Goal: Task Accomplishment & Management: Use online tool/utility

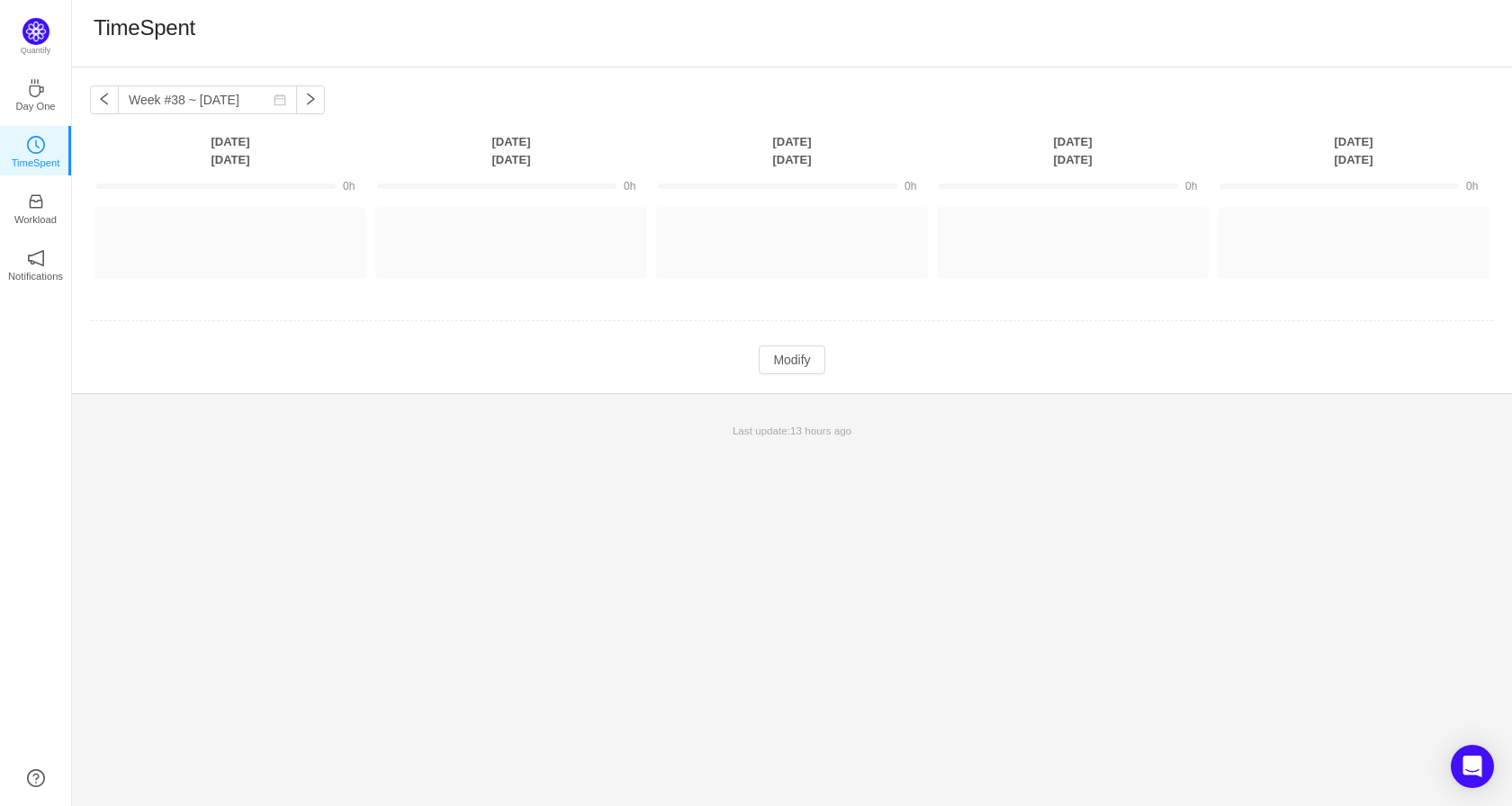
click at [39, 145] on icon "icon: clock-circle" at bounding box center [36, 145] width 18 height 18
click at [101, 94] on button "button" at bounding box center [104, 99] width 29 height 29
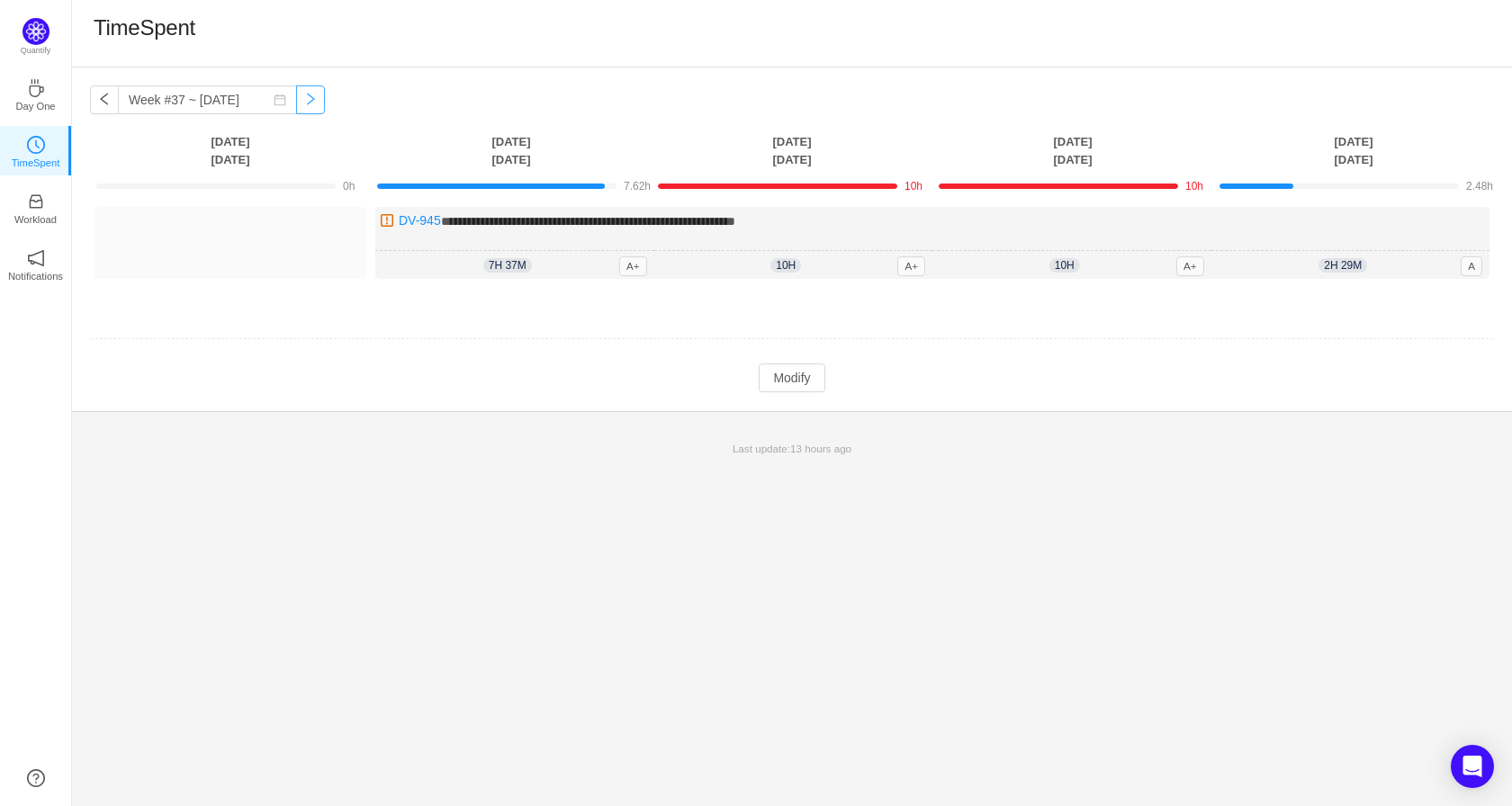
click at [297, 94] on button "button" at bounding box center [310, 99] width 29 height 29
type input "Week #38 ~ [DATE]"
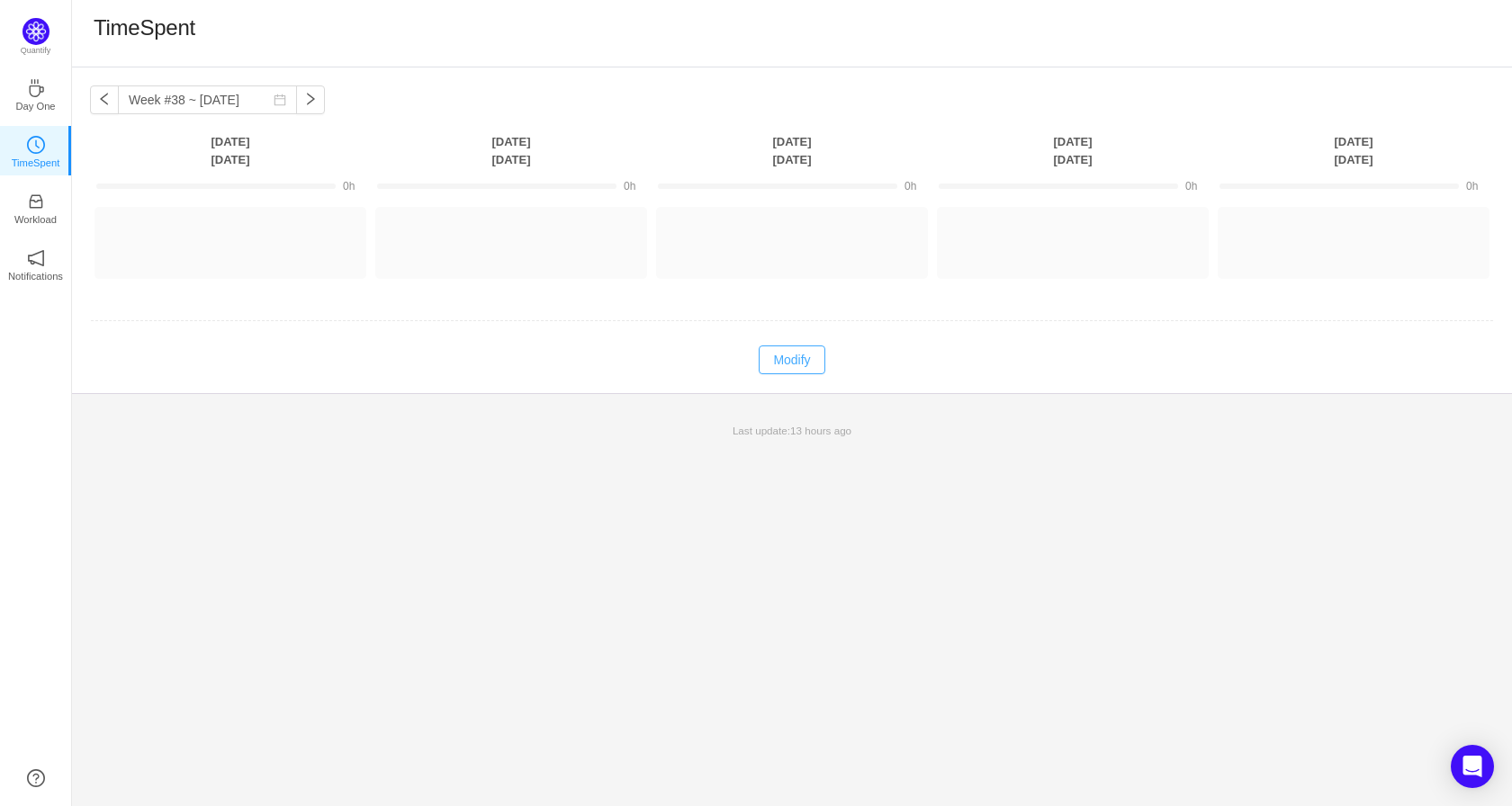
click at [806, 361] on button "Modify" at bounding box center [791, 359] width 66 height 29
click at [238, 237] on button "Log Time" at bounding box center [216, 234] width 100 height 29
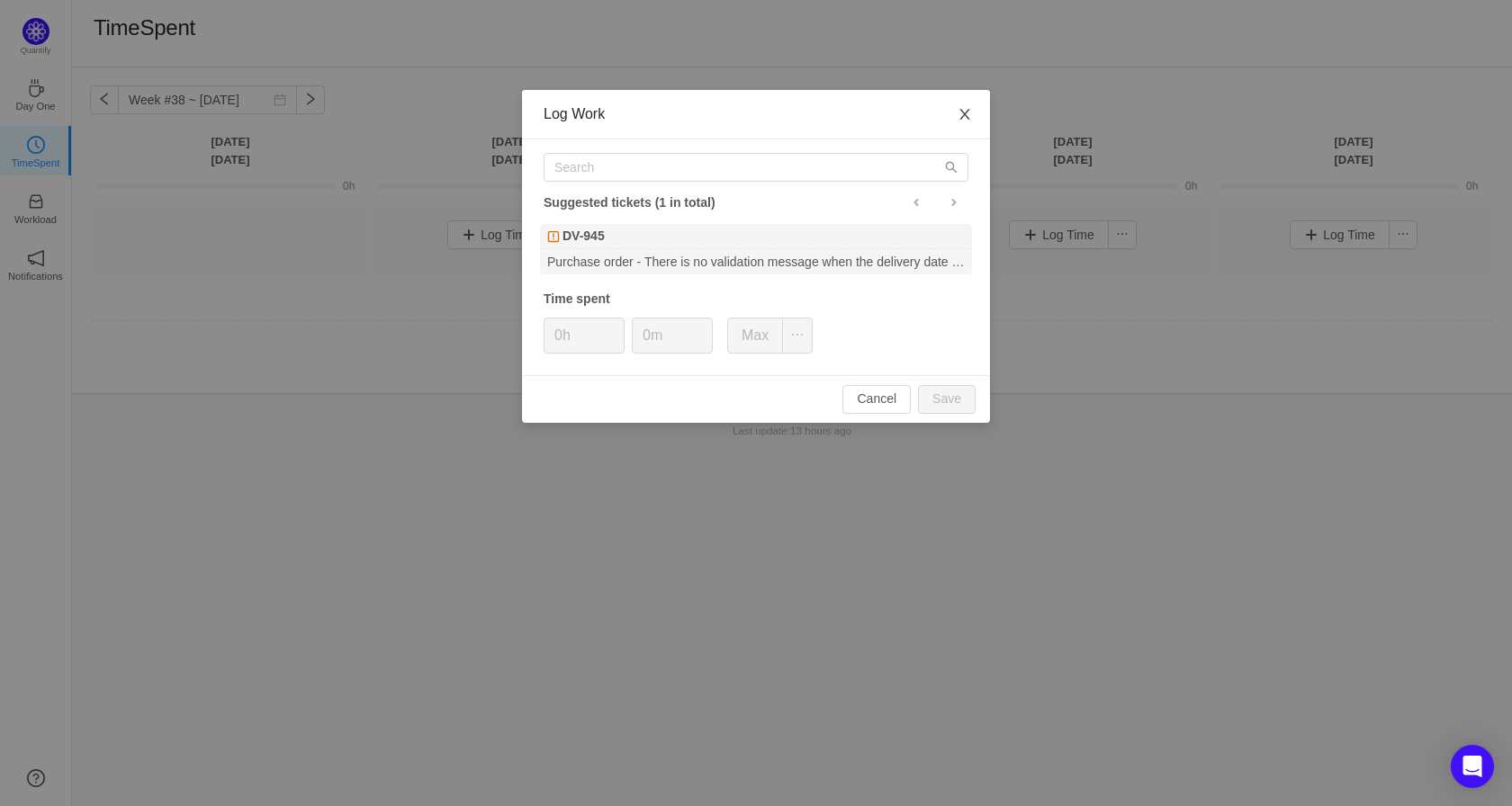
click at [970, 111] on icon "icon: close" at bounding box center [965, 114] width 15 height 15
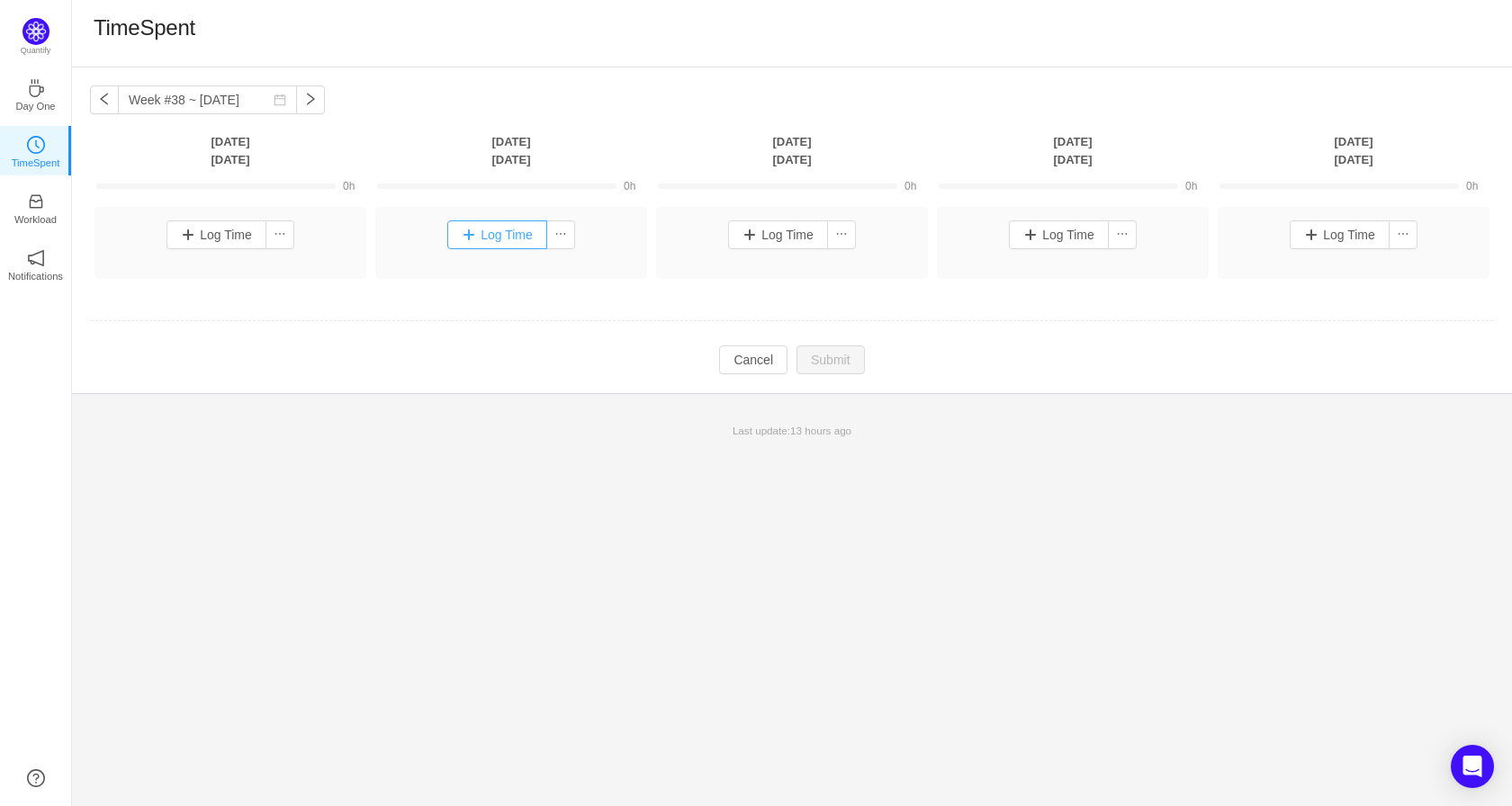
click at [479, 228] on button "Log Time" at bounding box center [497, 234] width 100 height 29
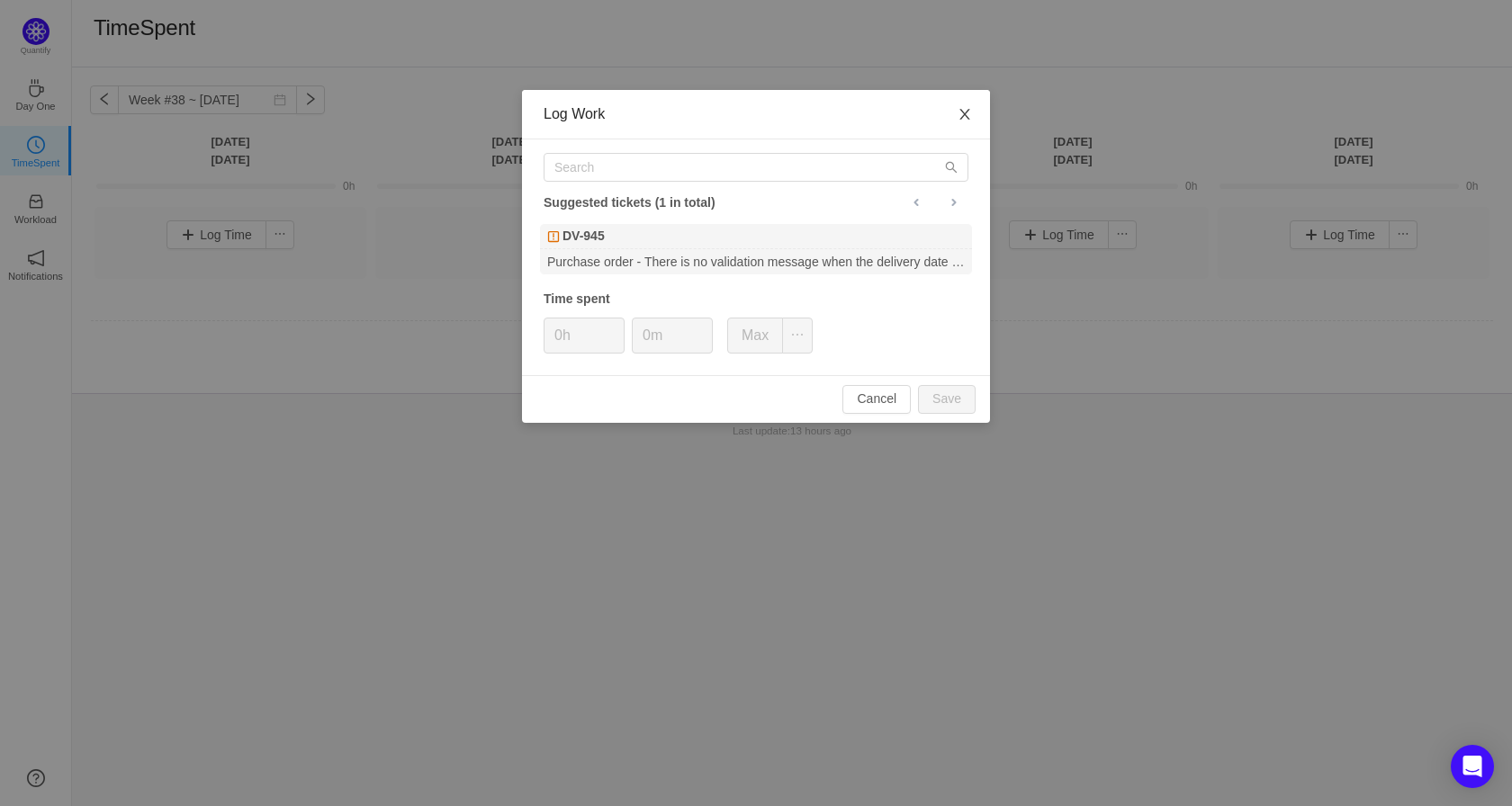
click at [973, 112] on span "Close" at bounding box center [965, 115] width 51 height 51
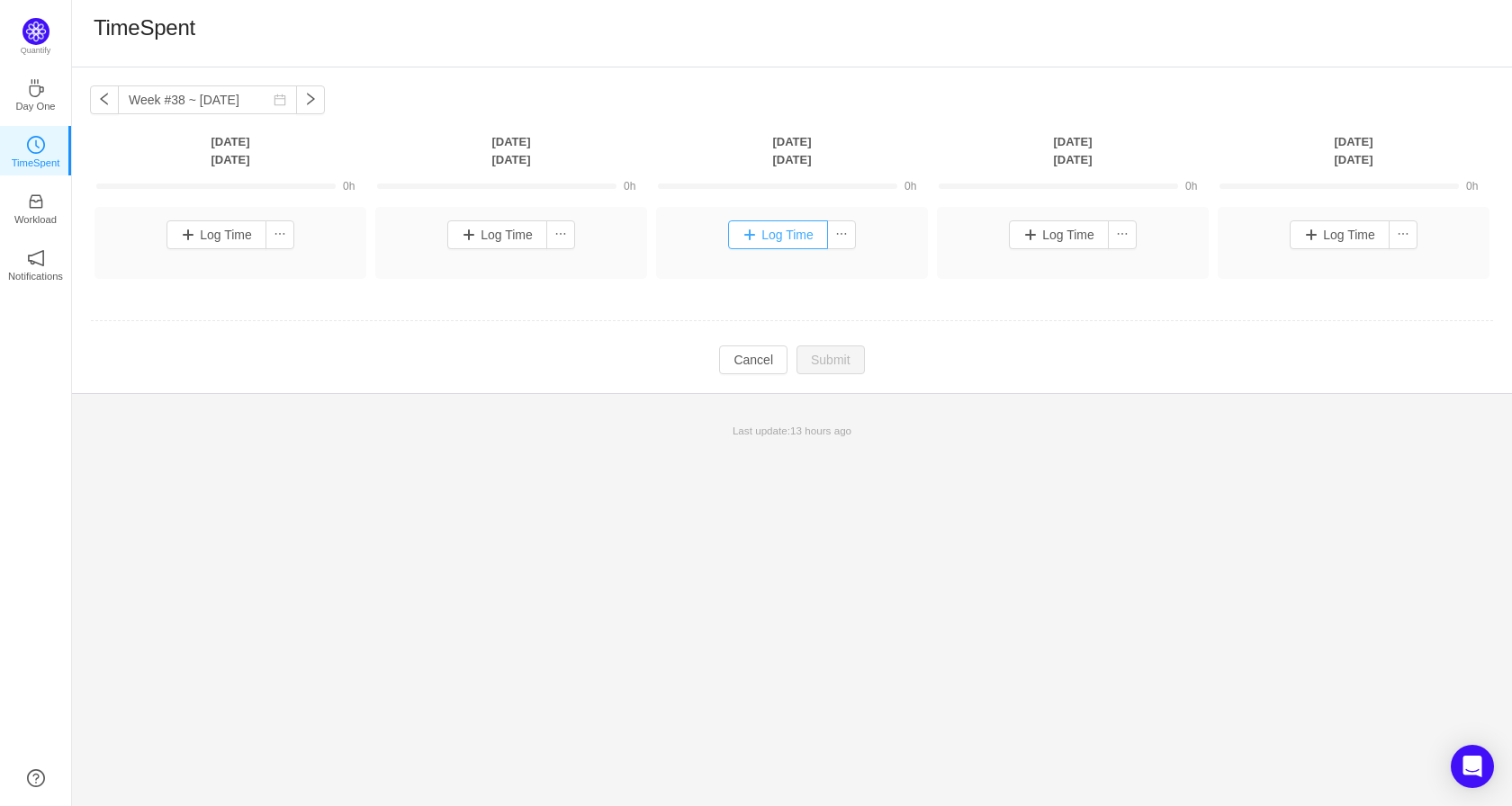
click at [746, 234] on button "Log Time" at bounding box center [778, 234] width 100 height 29
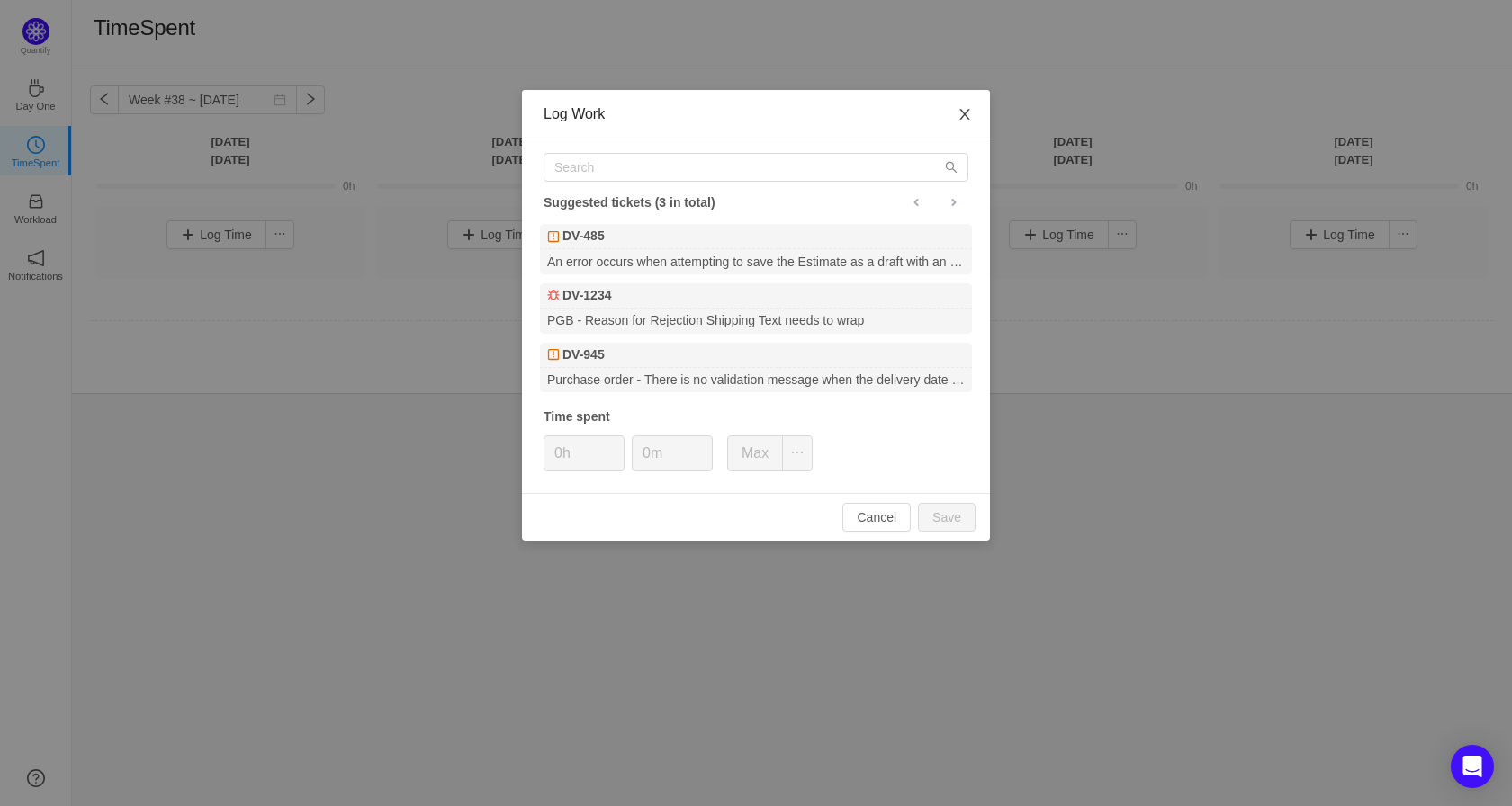
click at [963, 106] on span "Close" at bounding box center [965, 115] width 51 height 51
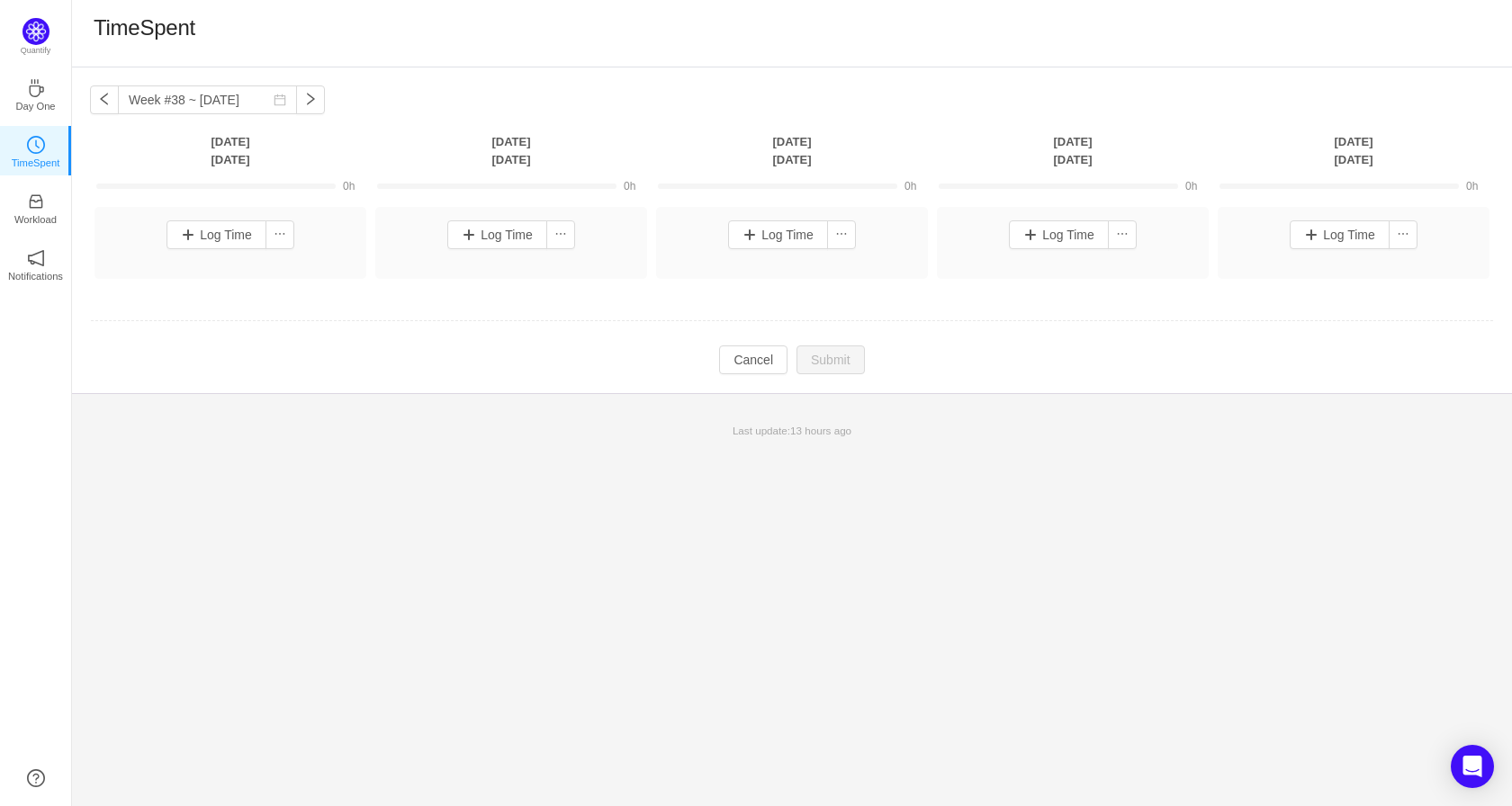
click at [1486, 449] on div "Last update: 13 hours ago" at bounding box center [792, 431] width 1441 height 38
click at [1343, 233] on button "Log Time" at bounding box center [1339, 234] width 100 height 29
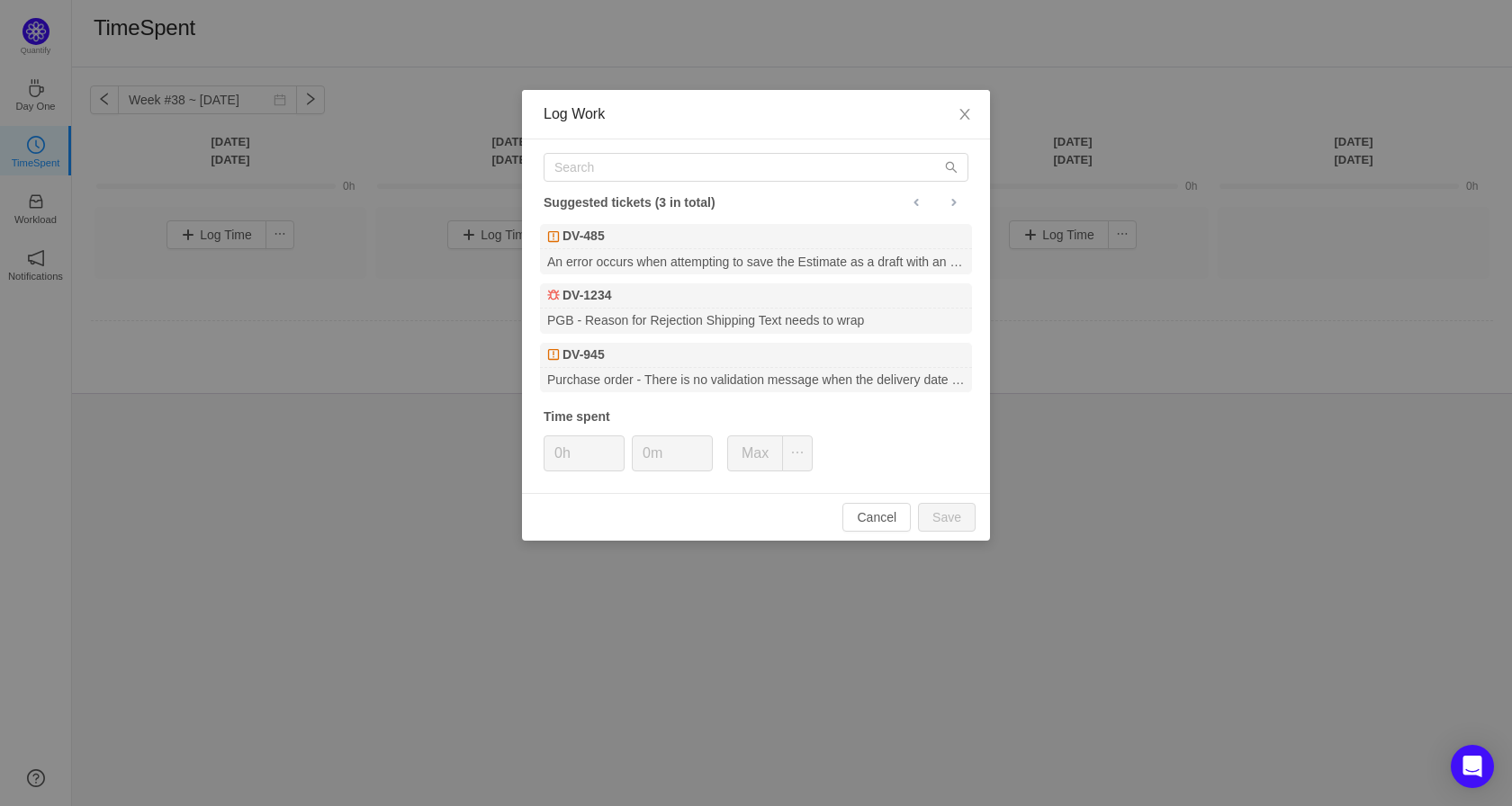
click at [1411, 451] on div "Log Work Suggested tickets (3 in total) DV-485 An error occurs when attempting …" at bounding box center [756, 403] width 1512 height 806
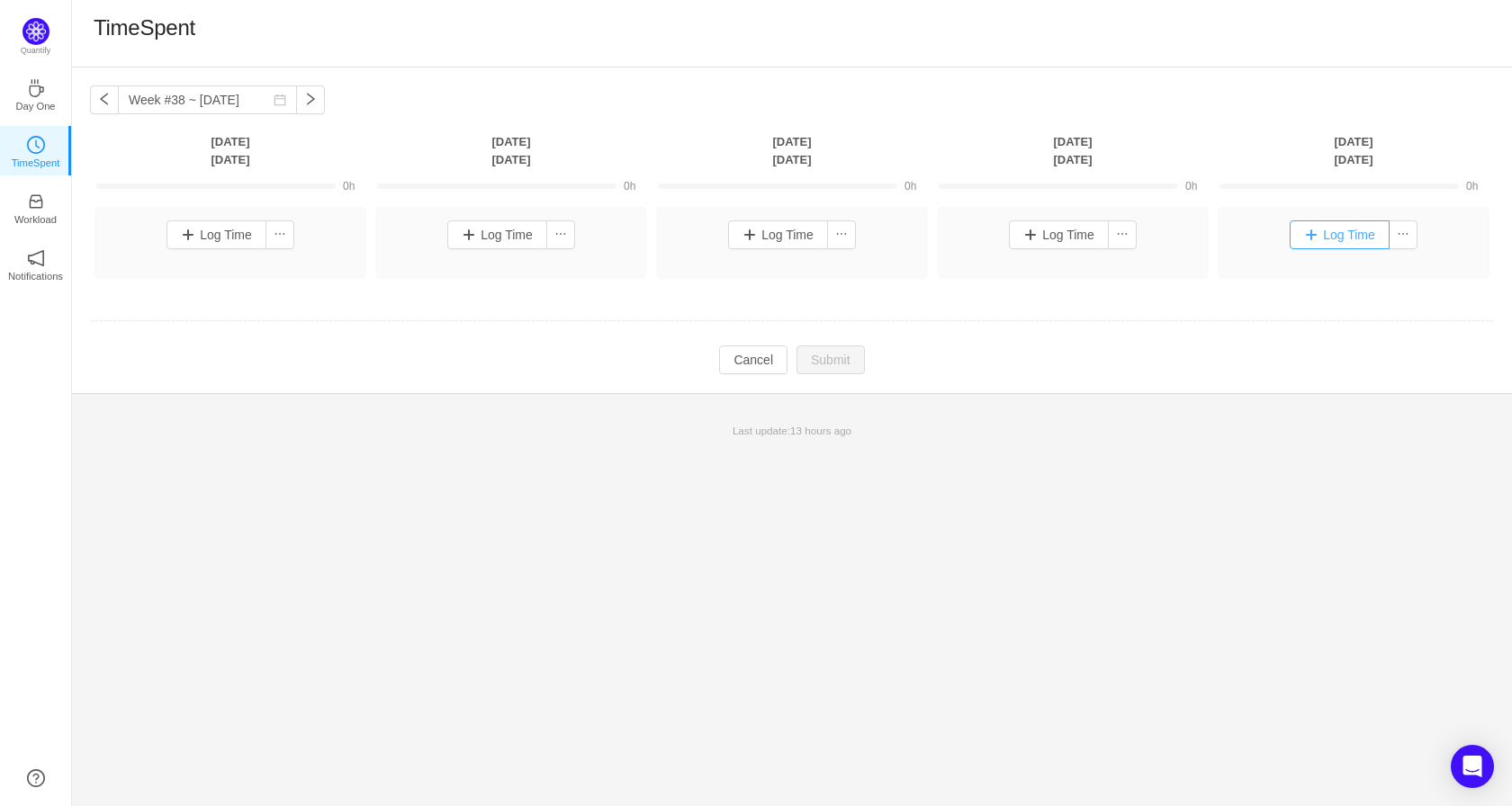
click at [1326, 236] on button "Log Time" at bounding box center [1339, 234] width 100 height 29
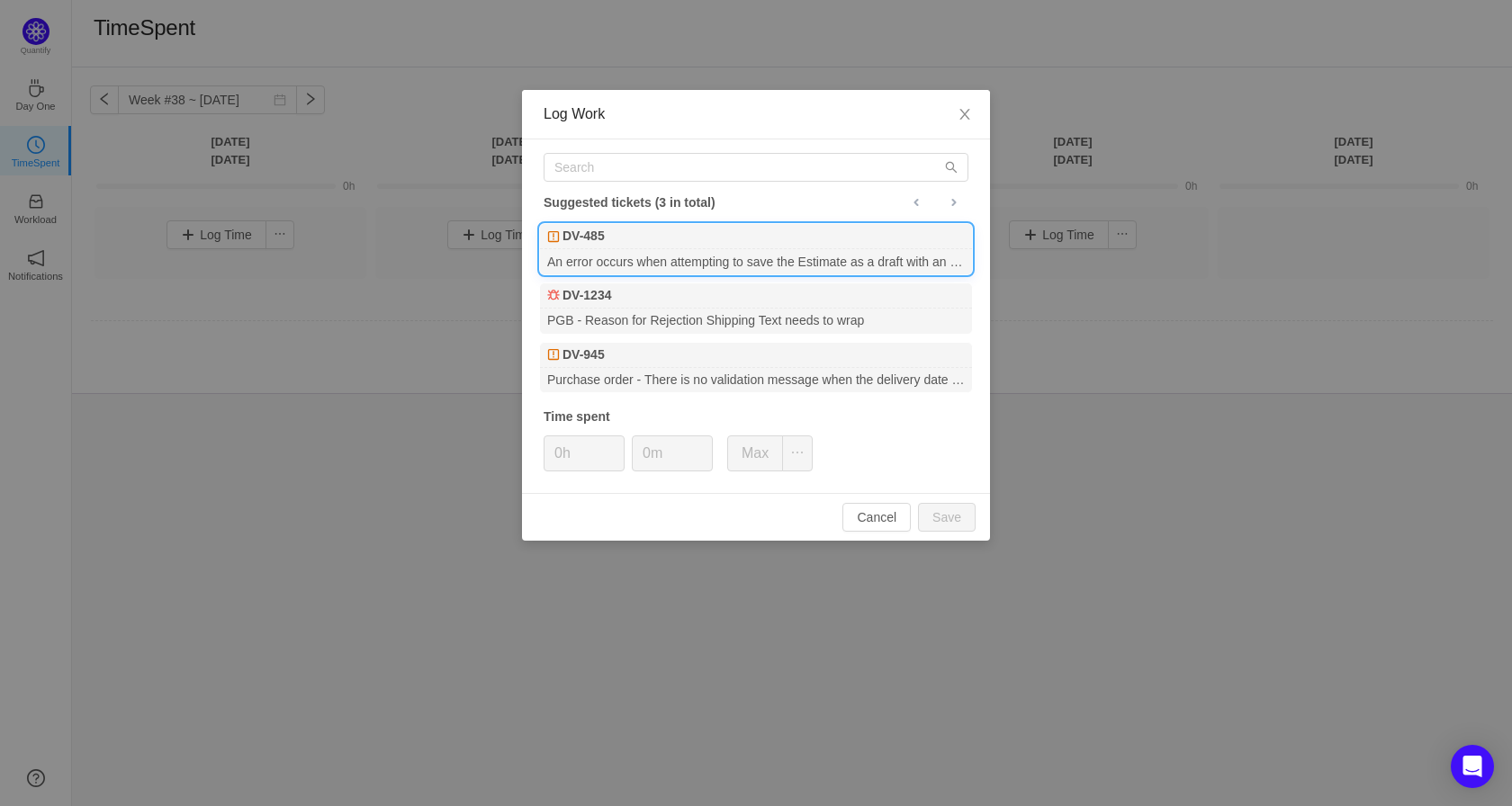
click at [783, 244] on div "DV-485" at bounding box center [756, 236] width 432 height 25
click at [962, 516] on button "Save" at bounding box center [947, 517] width 58 height 29
type input "0h"
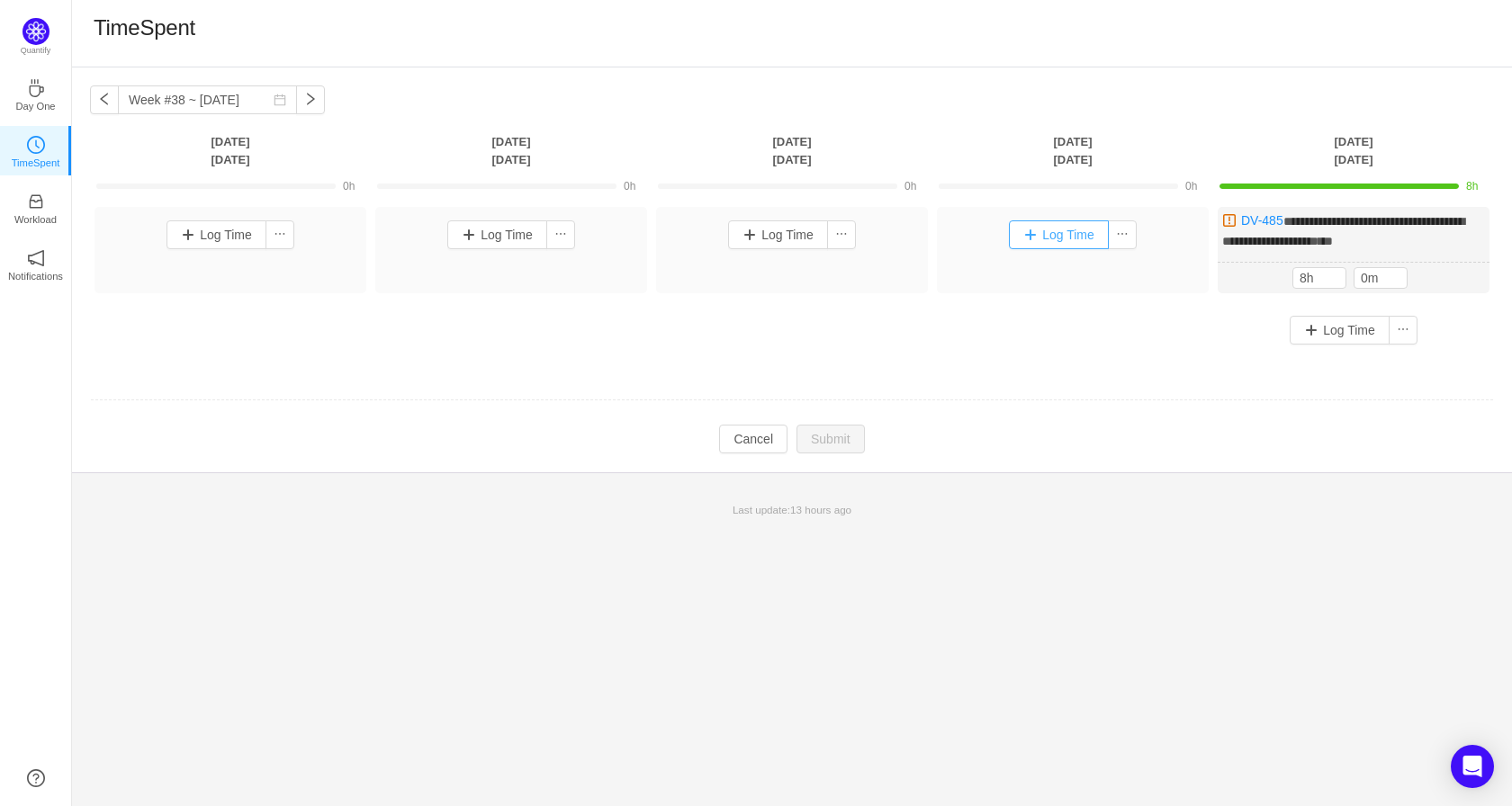
click at [1062, 235] on button "Log Time" at bounding box center [1058, 234] width 100 height 29
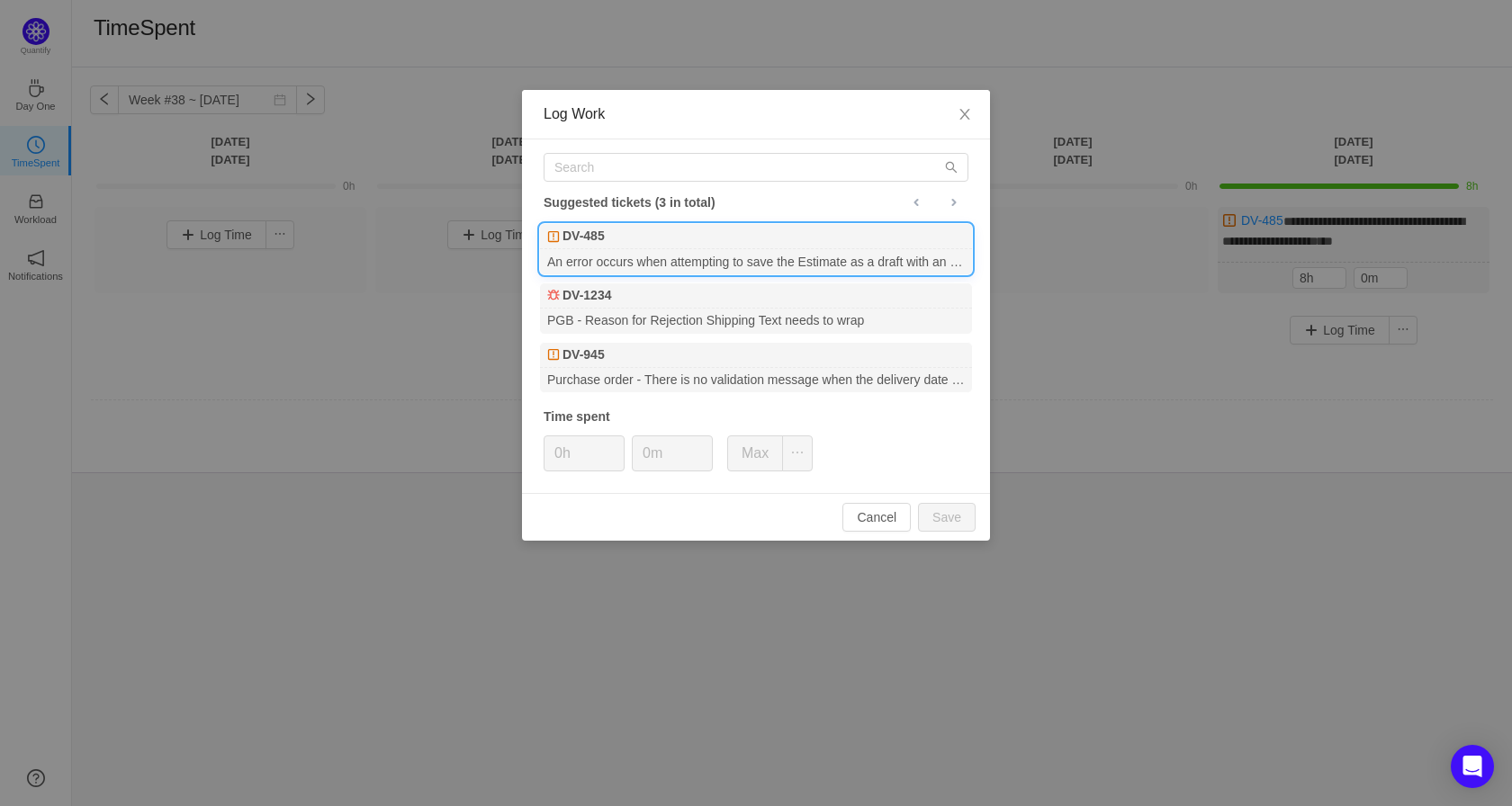
click at [687, 252] on div "An error occurs when attempting to save the Estimate as a draft with an overrid…" at bounding box center [756, 261] width 432 height 24
click at [934, 520] on button "Save" at bounding box center [947, 517] width 58 height 29
type input "0h"
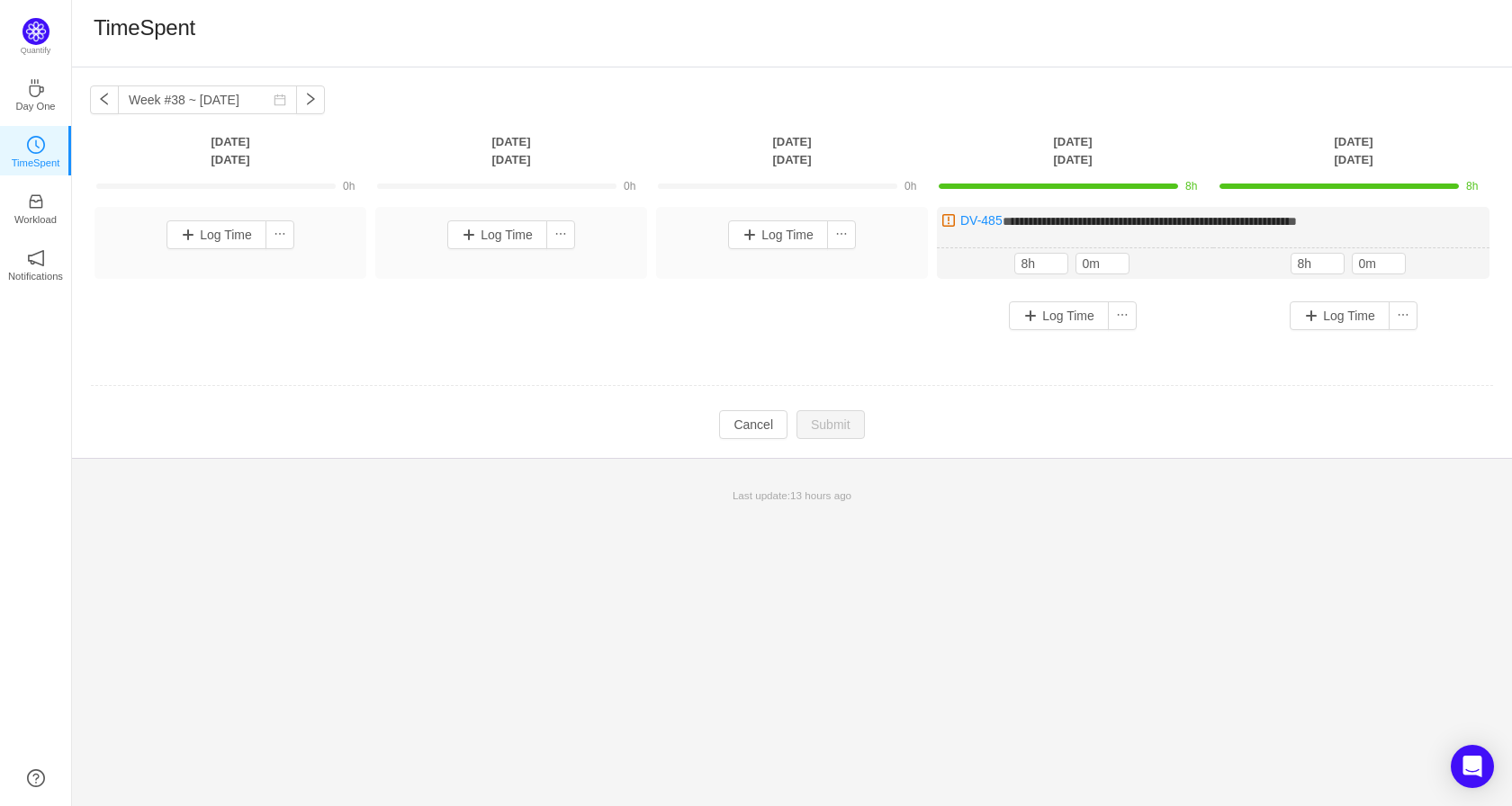
click at [1425, 555] on div "**********" at bounding box center [792, 437] width 1441 height 739
click at [752, 236] on button "Log Time" at bounding box center [778, 234] width 100 height 29
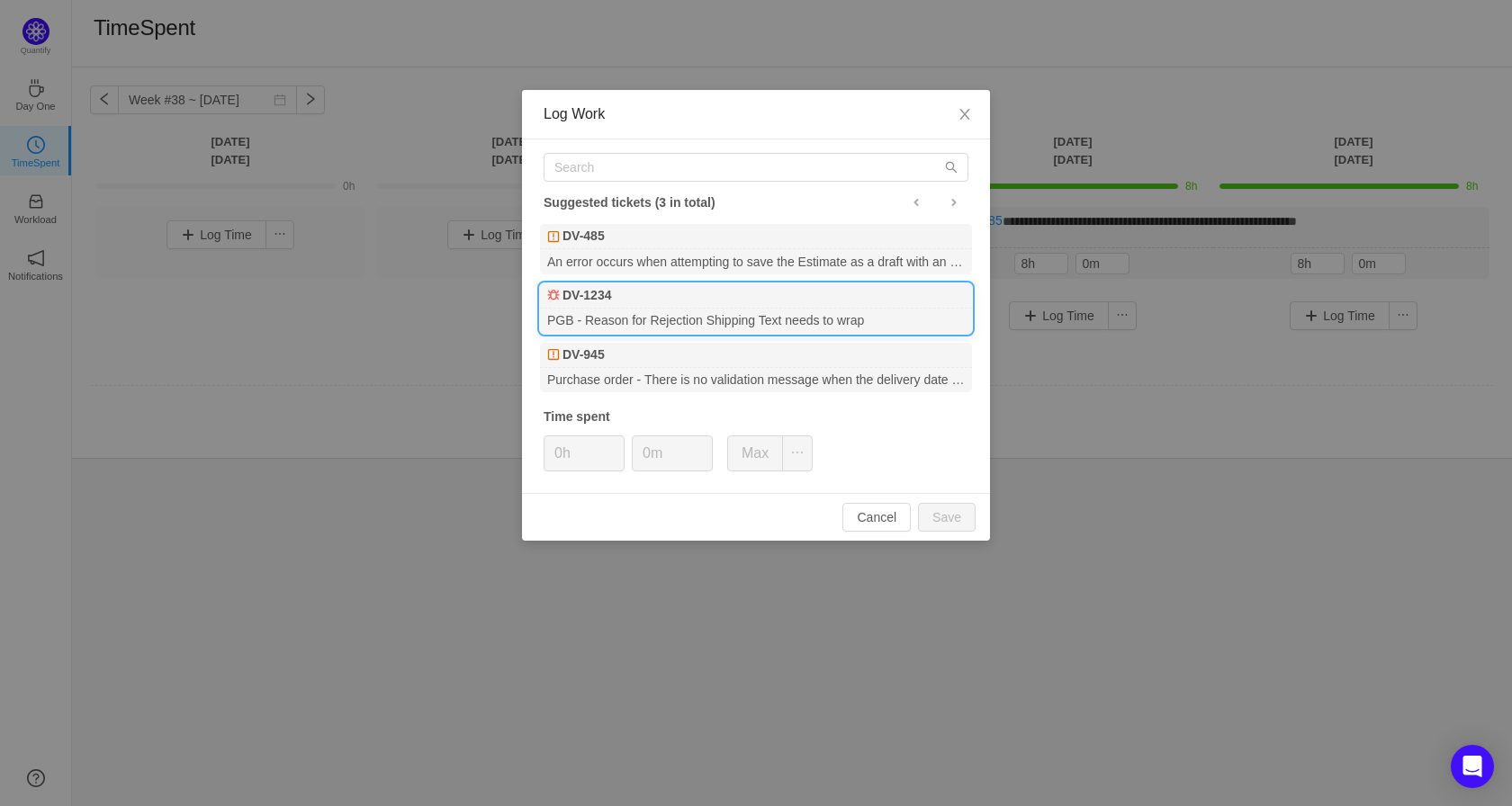
click at [671, 298] on div "DV-1234" at bounding box center [756, 296] width 432 height 25
drag, startPoint x: 668, startPoint y: 297, endPoint x: 556, endPoint y: 297, distance: 112.0
click at [556, 297] on div "DV-1234" at bounding box center [756, 296] width 432 height 25
click at [931, 513] on button "Save" at bounding box center [947, 517] width 58 height 29
type input "0h"
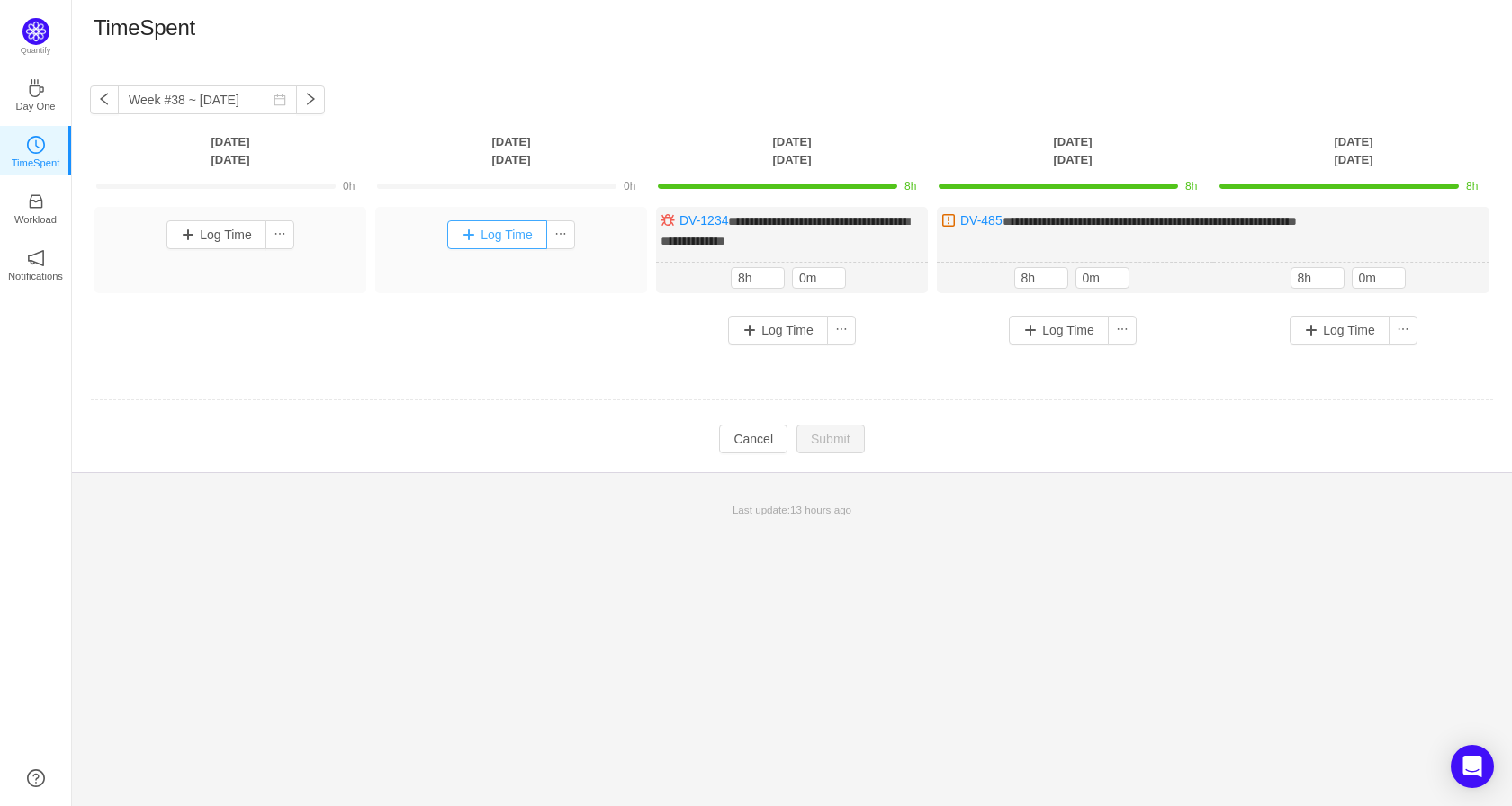
click at [476, 232] on button "Log Time" at bounding box center [497, 234] width 100 height 29
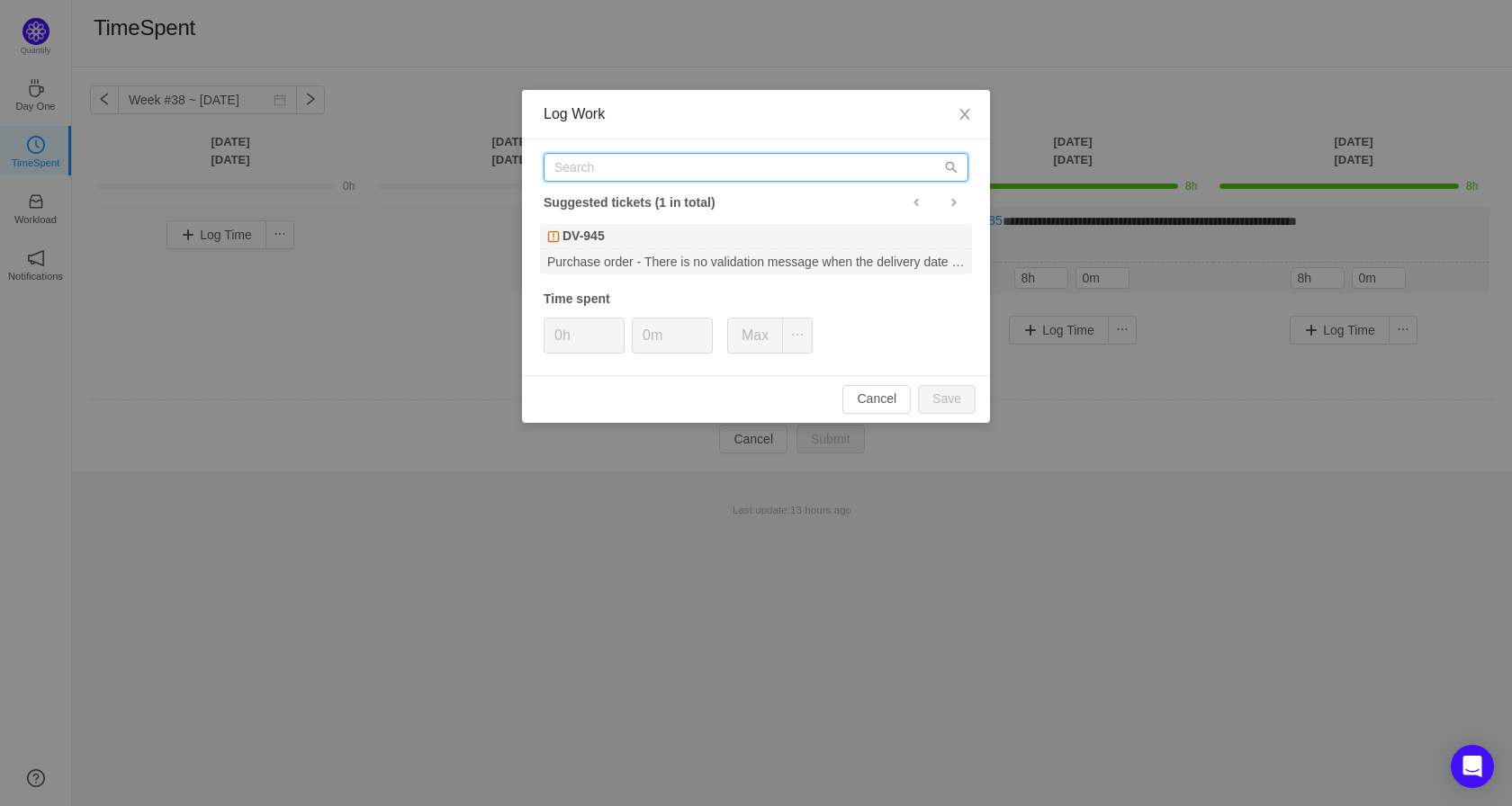
click at [622, 161] on input "text" at bounding box center [756, 167] width 425 height 29
paste input "0h"
type input "0h"
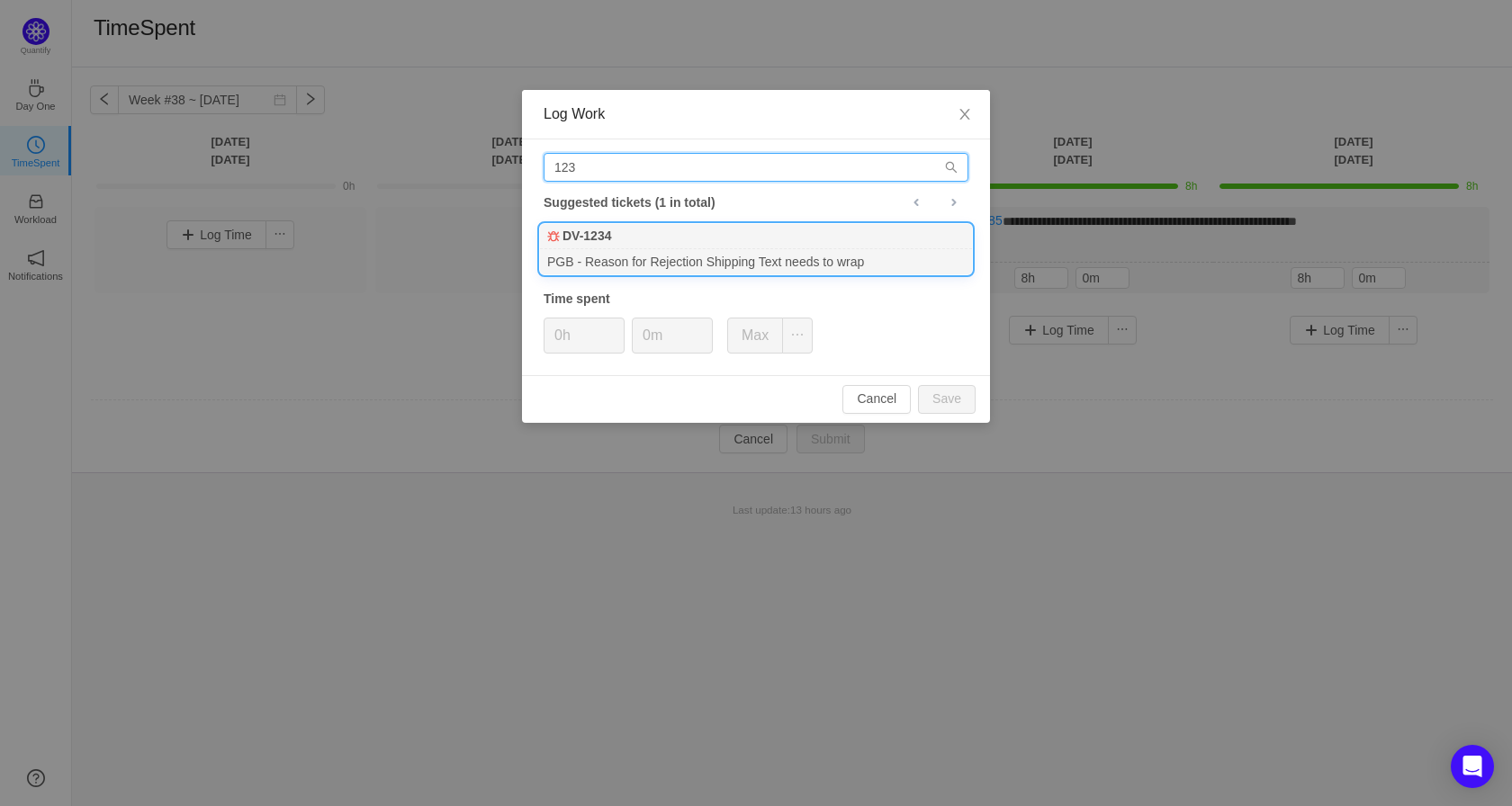
type input "123"
click at [624, 243] on div "DV-1234" at bounding box center [756, 236] width 432 height 25
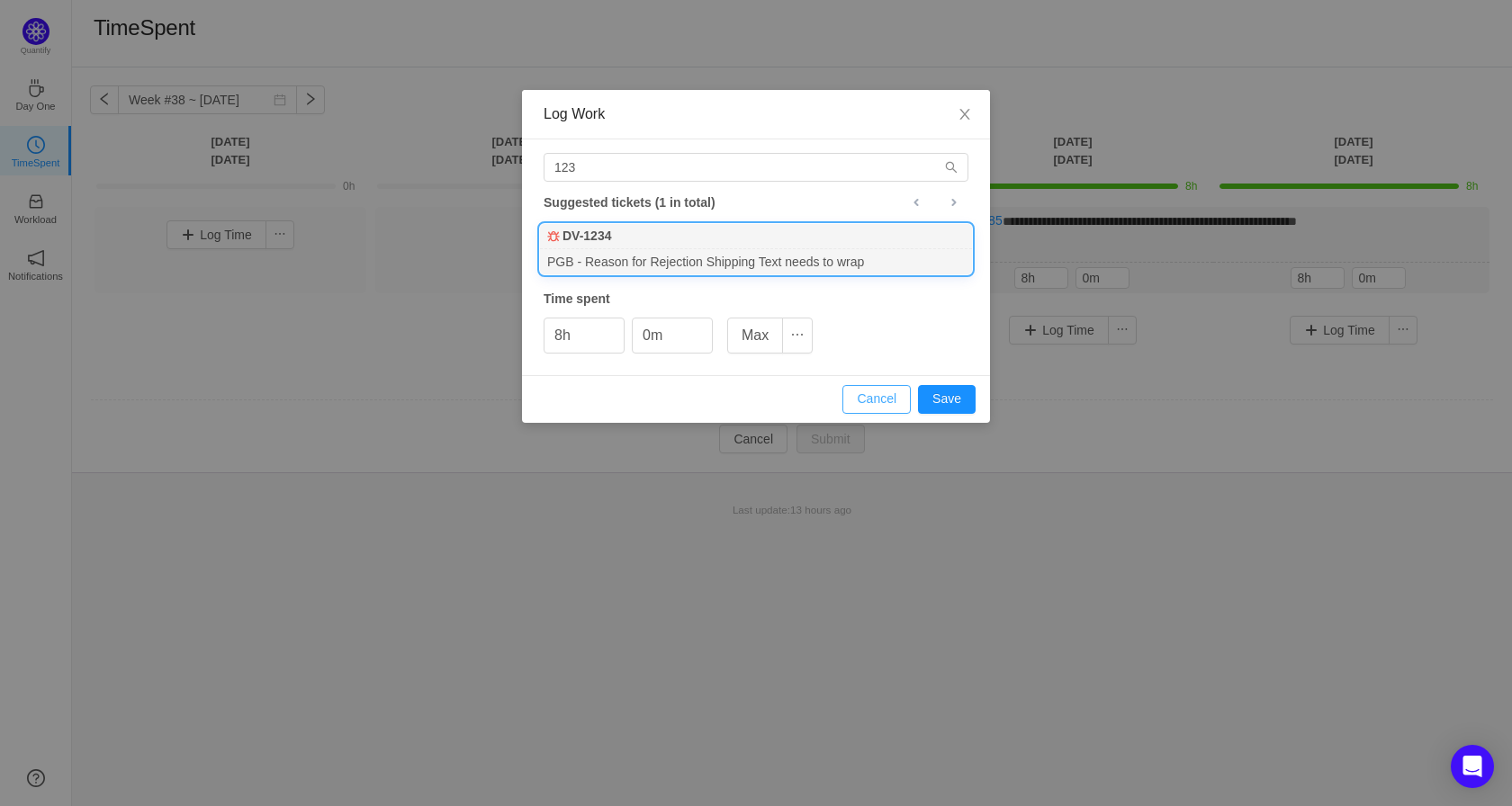
drag, startPoint x: 867, startPoint y: 400, endPoint x: 927, endPoint y: 447, distance: 76.2
click at [927, 447] on div "Log Work 123 Suggested tickets (1 in total) DV-1234 PGB - Reason for Rejection …" at bounding box center [756, 403] width 1512 height 806
click at [937, 399] on button "Save" at bounding box center [947, 399] width 58 height 29
type input "0h"
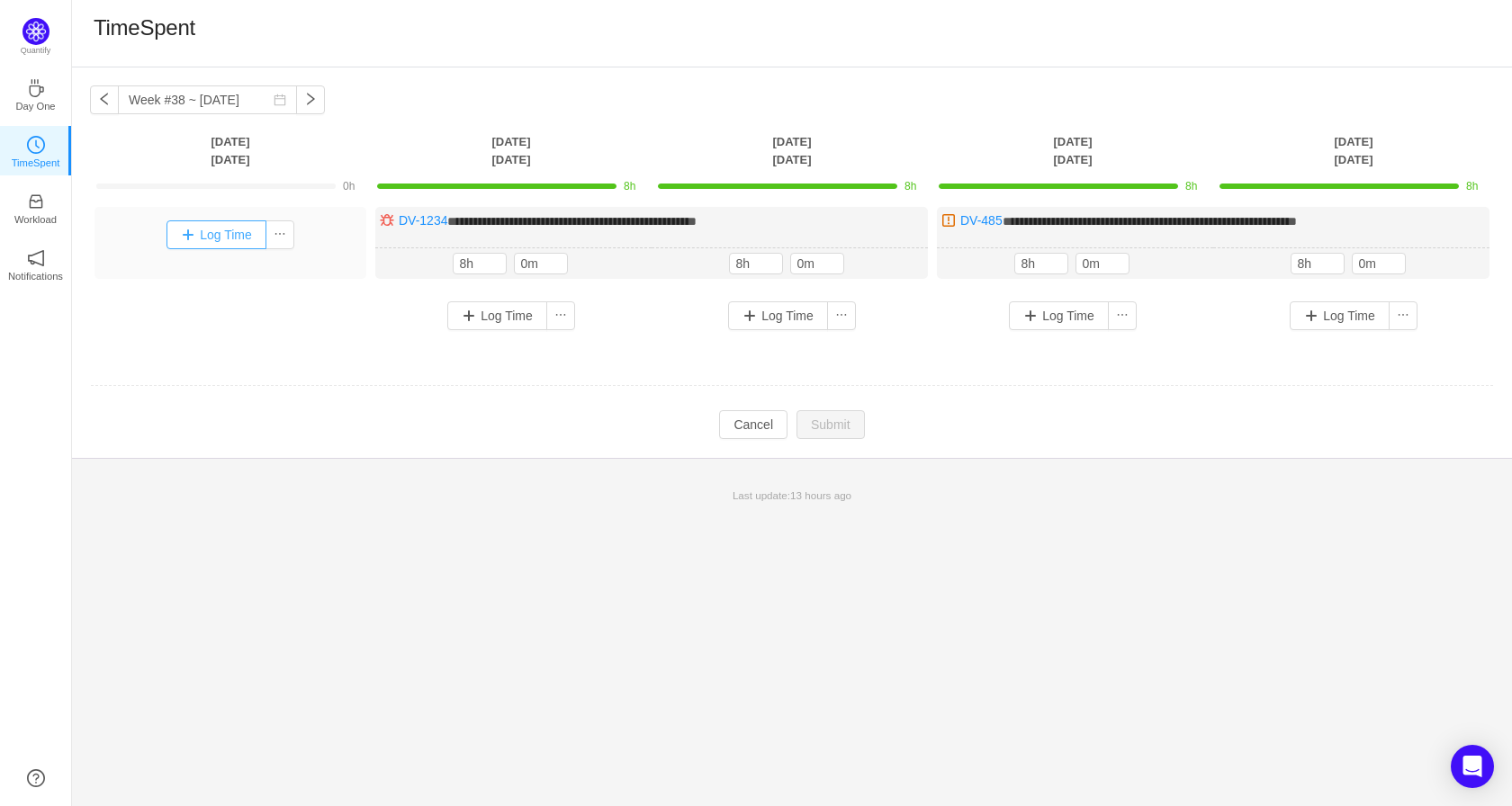
click at [199, 243] on button "Log Time" at bounding box center [216, 234] width 100 height 29
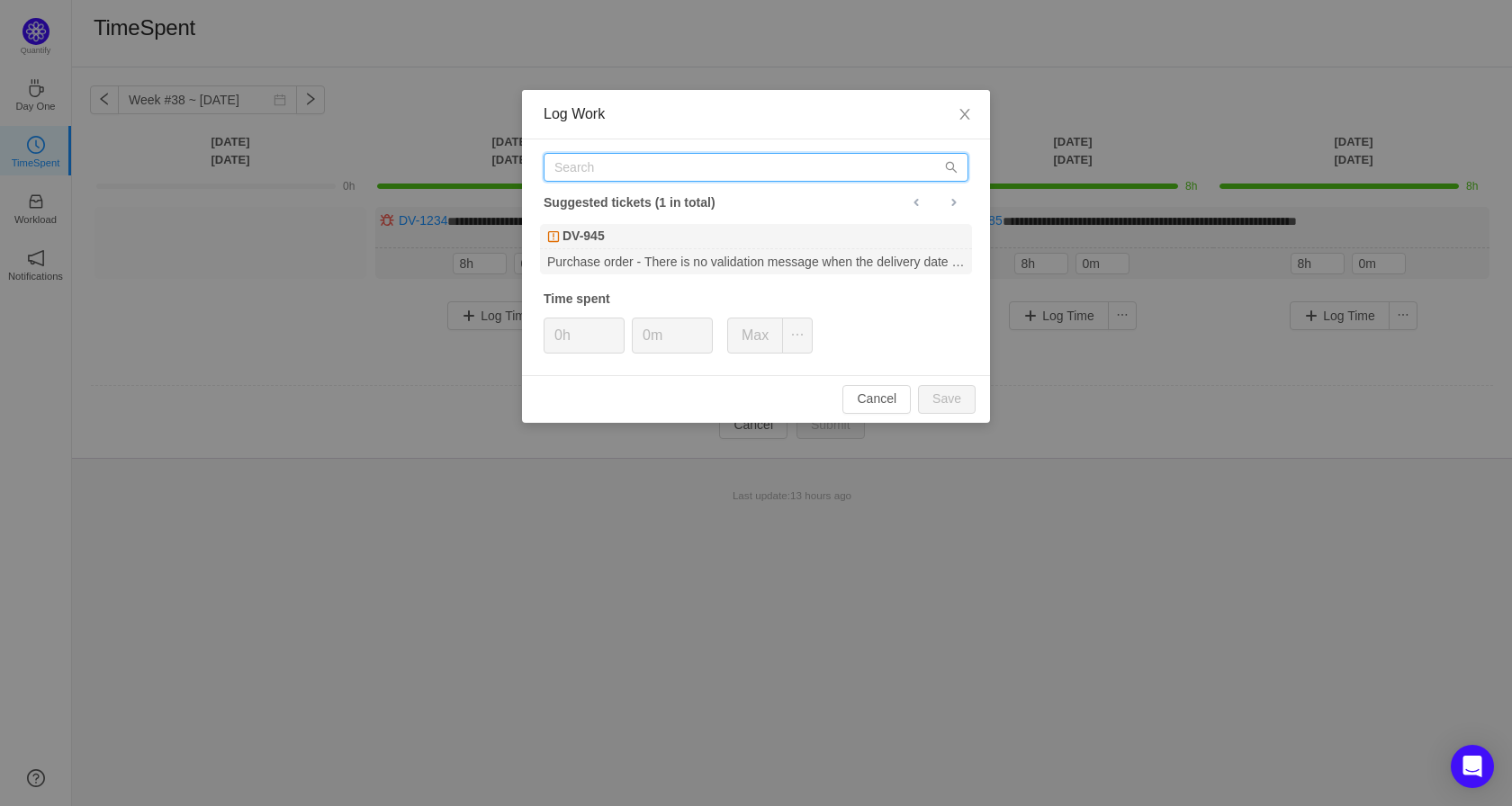
click at [586, 166] on input "text" at bounding box center [756, 167] width 425 height 29
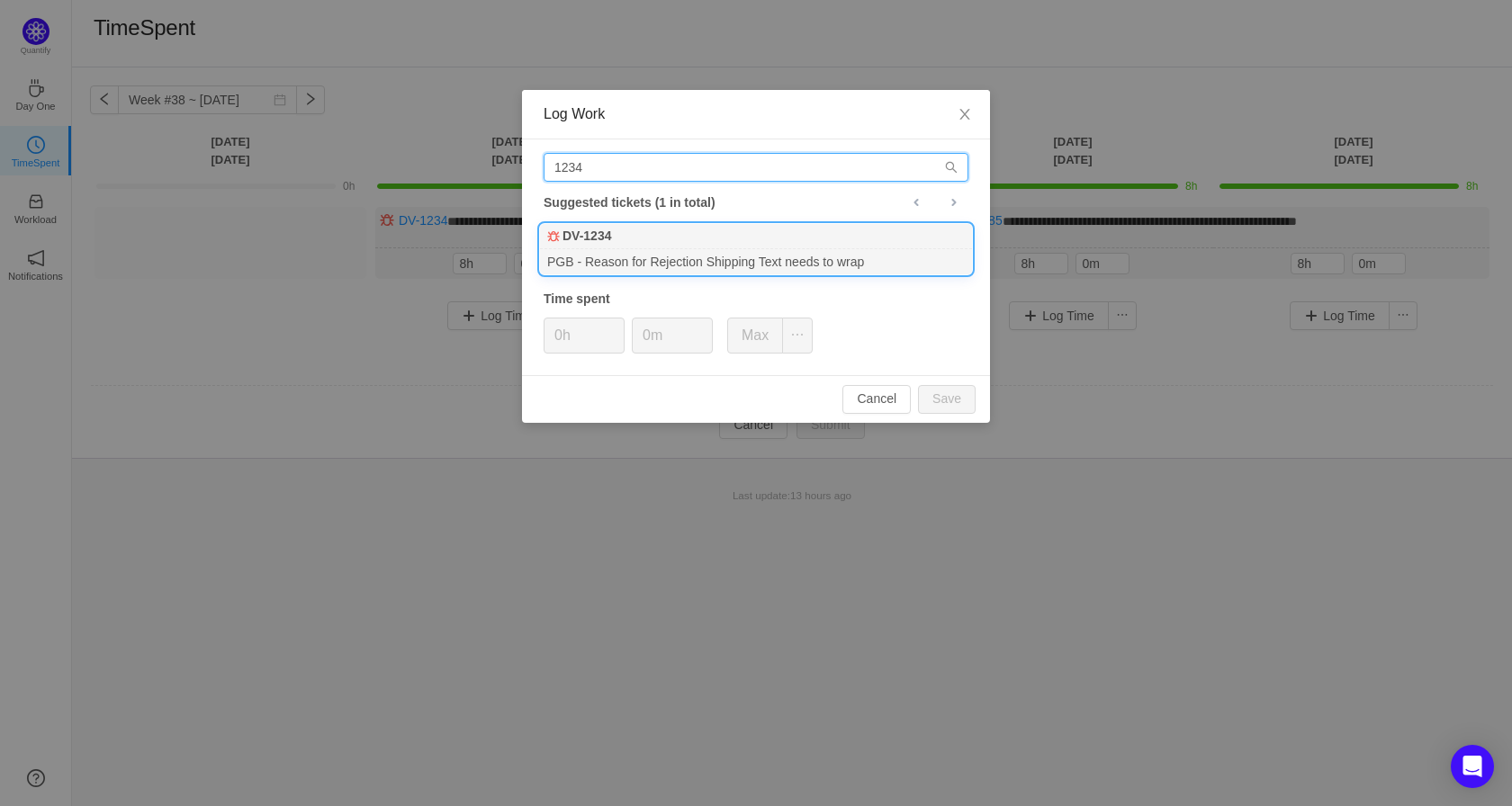
type input "1234"
click at [594, 239] on b "DV-1234" at bounding box center [587, 236] width 49 height 19
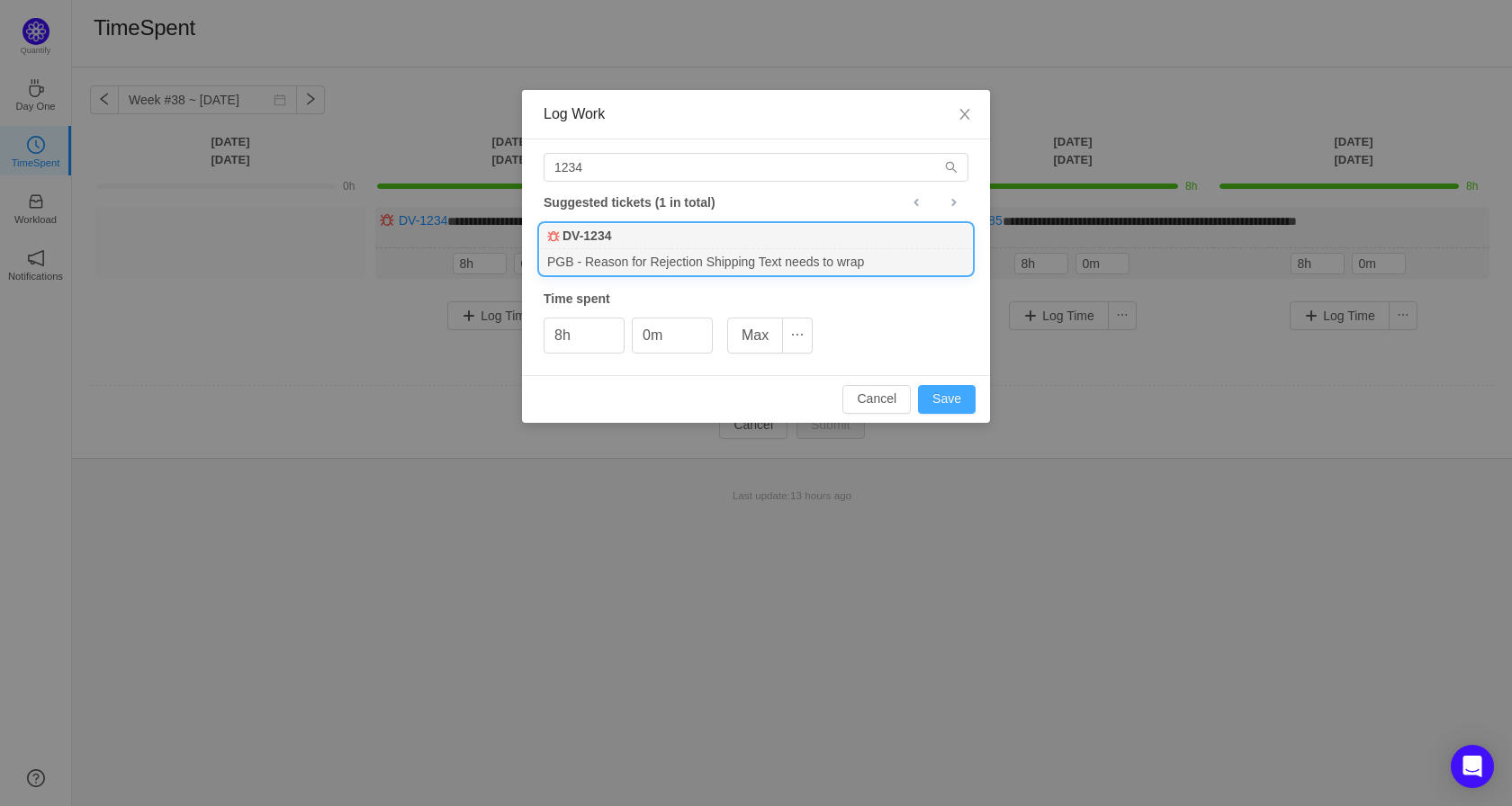
click at [950, 398] on button "Save" at bounding box center [947, 399] width 58 height 29
type input "0h"
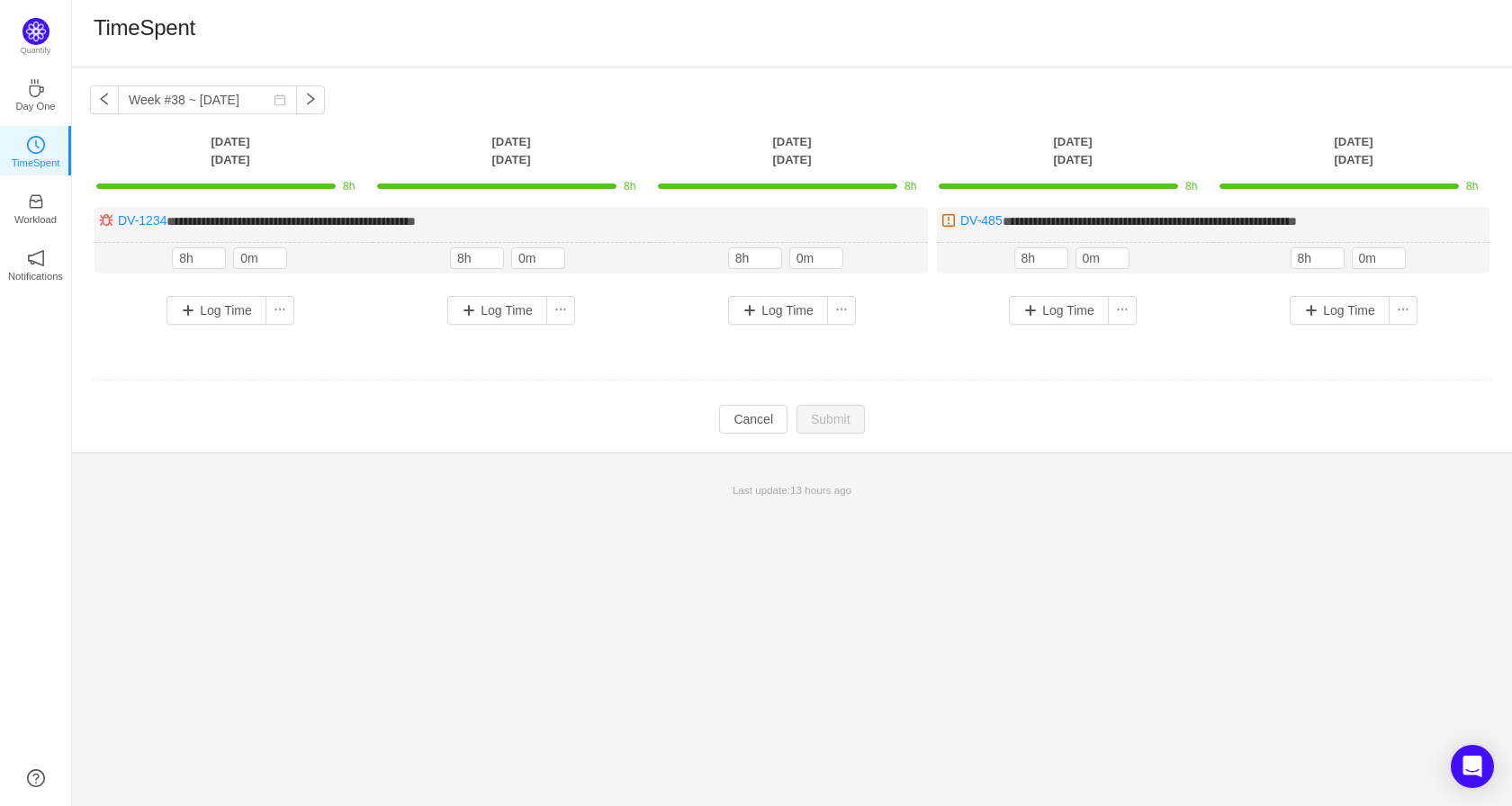
click at [1154, 555] on div "**********" at bounding box center [792, 437] width 1441 height 739
